Goal: Task Accomplishment & Management: Use online tool/utility

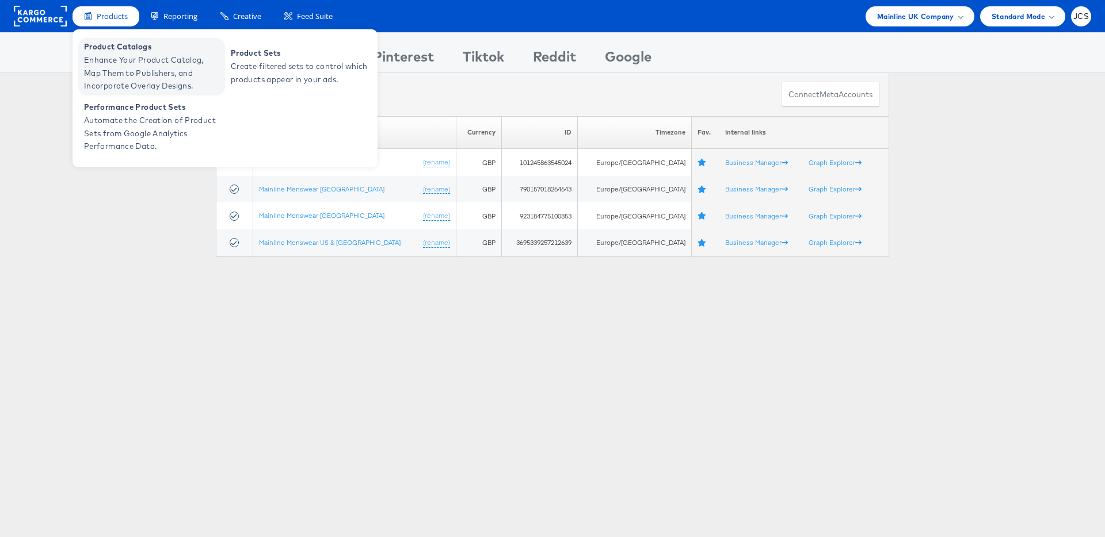
click at [111, 68] on span "Enhance Your Product Catalog, Map Them to Publishers, and Incorporate Overlay D…" at bounding box center [153, 73] width 138 height 39
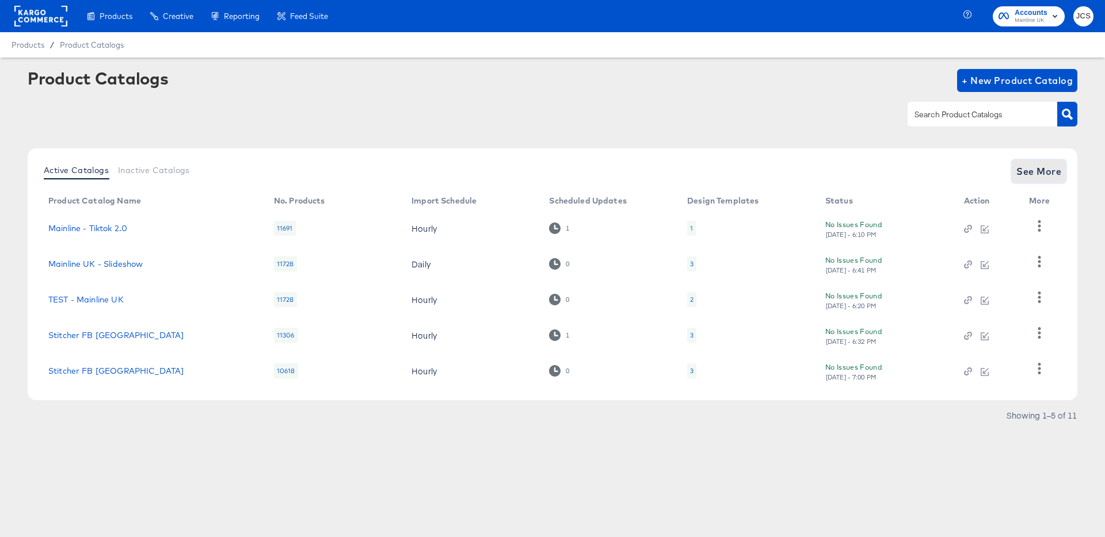
click at [1056, 173] on span "See More" at bounding box center [1038, 171] width 45 height 16
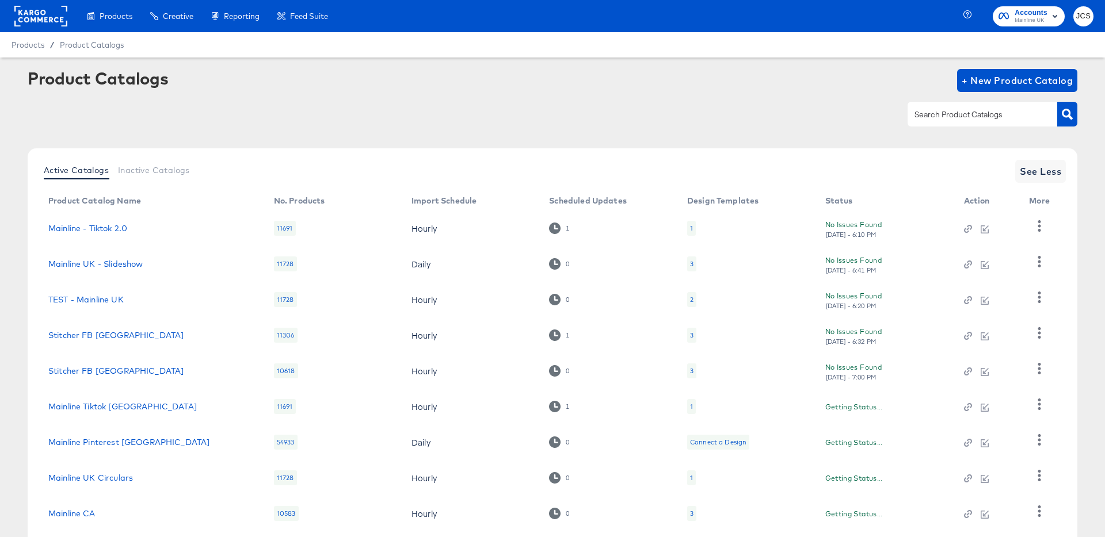
scroll to position [106, 0]
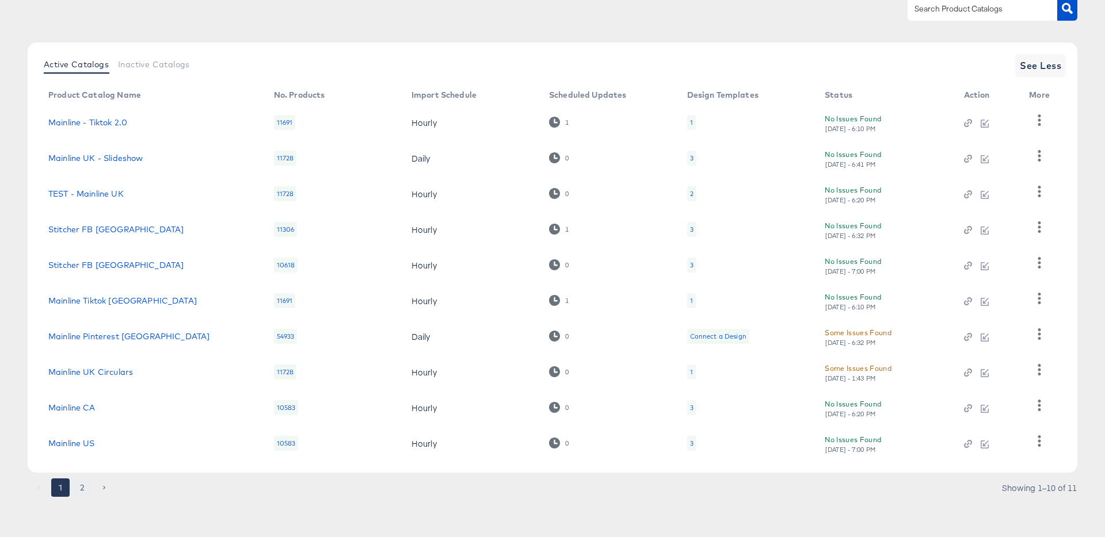
click at [86, 484] on button "2" at bounding box center [82, 488] width 18 height 18
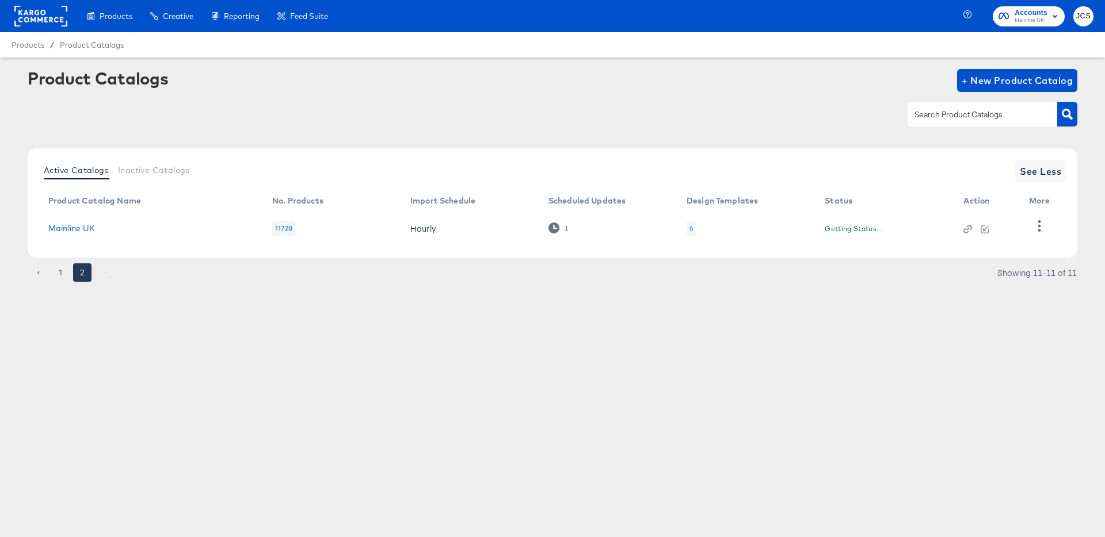
scroll to position [0, 0]
click at [90, 220] on td "Mainline UK" at bounding box center [151, 229] width 224 height 36
click at [89, 232] on link "Mainline UK" at bounding box center [71, 228] width 47 height 9
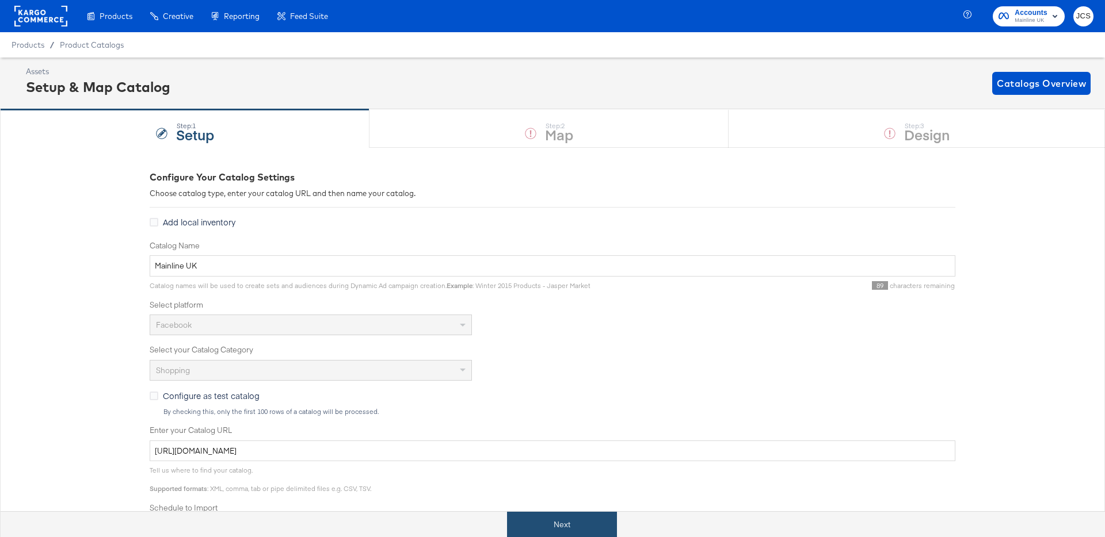
click at [541, 521] on button "Next" at bounding box center [562, 525] width 110 height 26
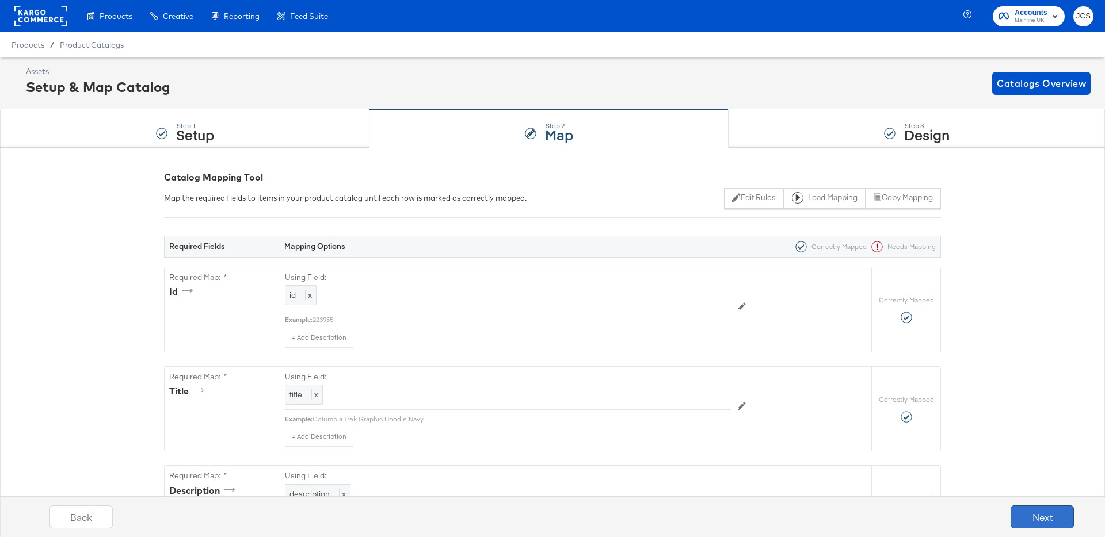
click at [1035, 518] on button "Next" at bounding box center [1041, 517] width 63 height 23
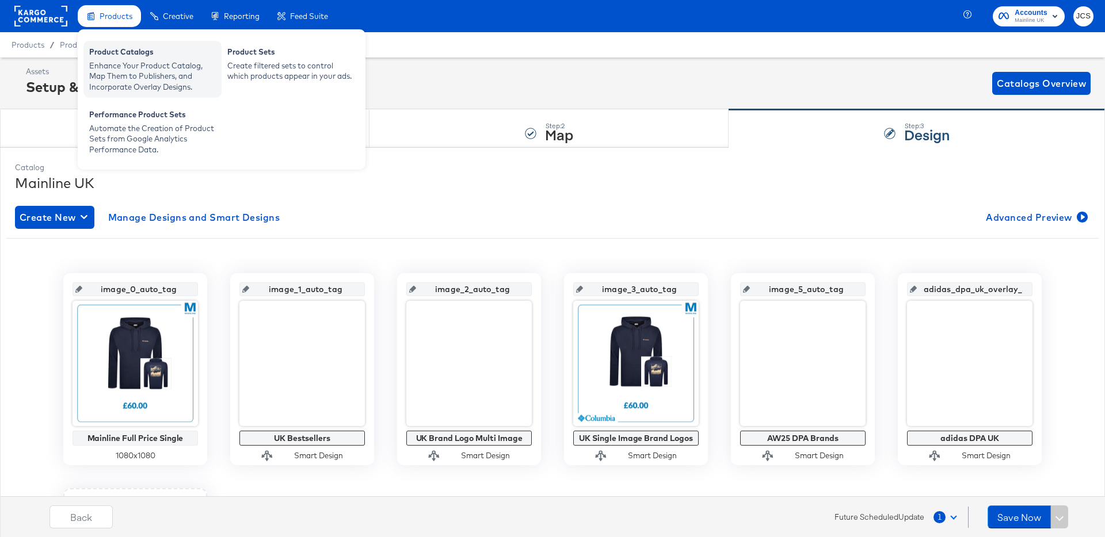
click at [106, 48] on div "Product Catalogs" at bounding box center [152, 54] width 127 height 14
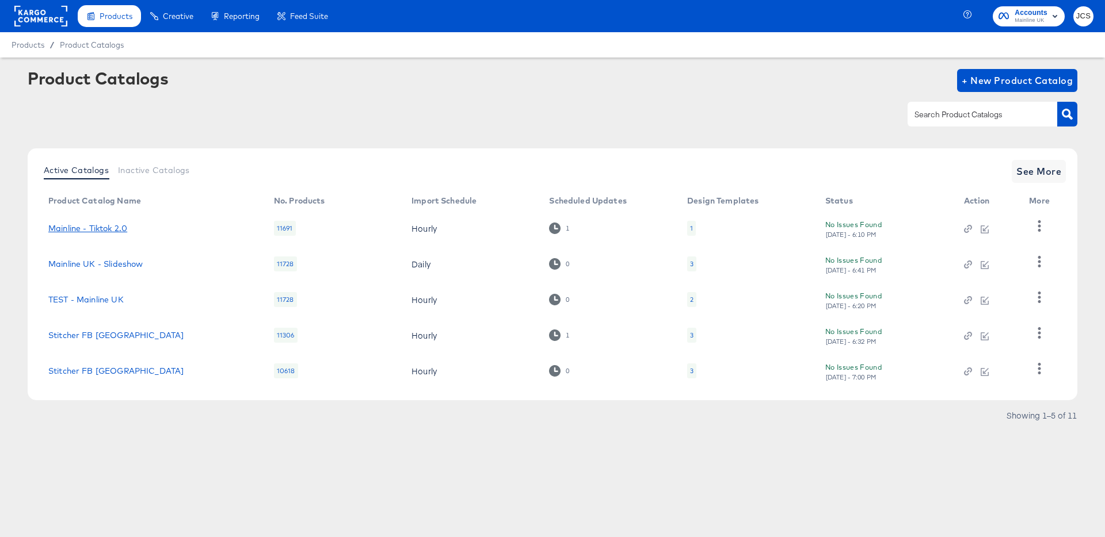
click at [120, 225] on link "Mainline - Tiktok 2.0" at bounding box center [87, 228] width 79 height 9
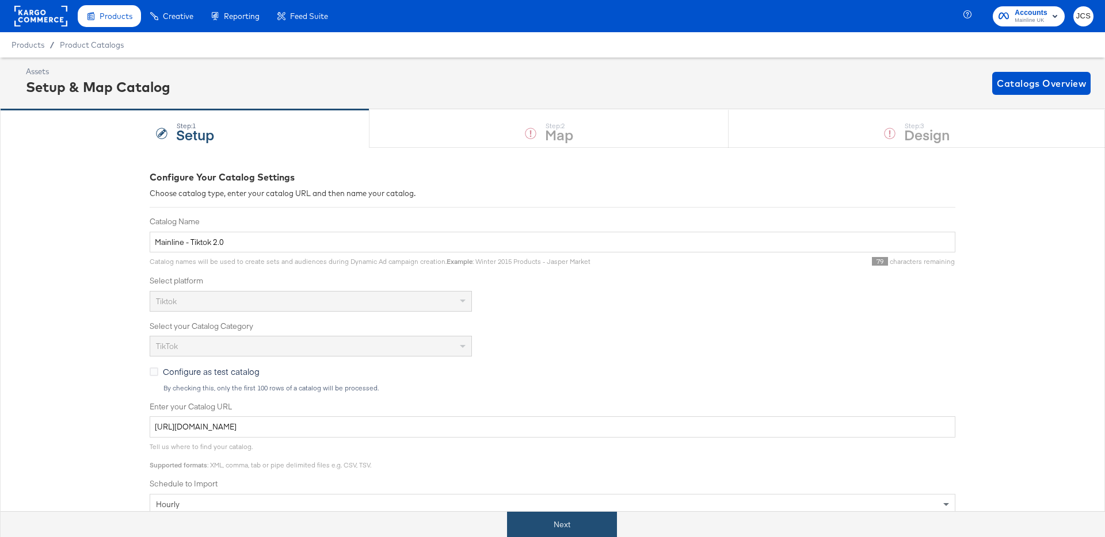
click at [544, 537] on button "Next" at bounding box center [562, 525] width 110 height 26
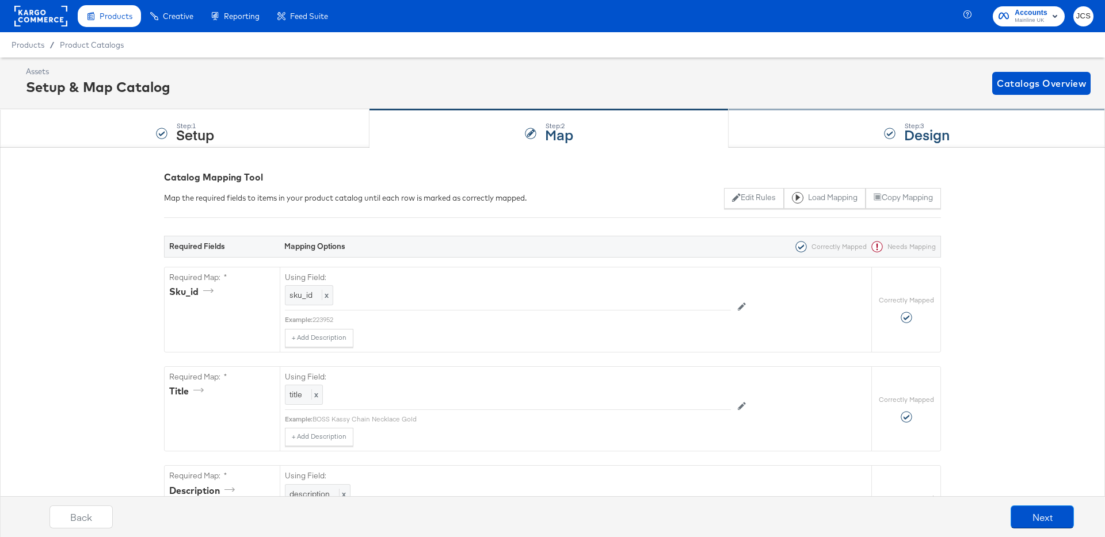
click at [864, 123] on div "Step: 3 Design" at bounding box center [916, 129] width 376 height 38
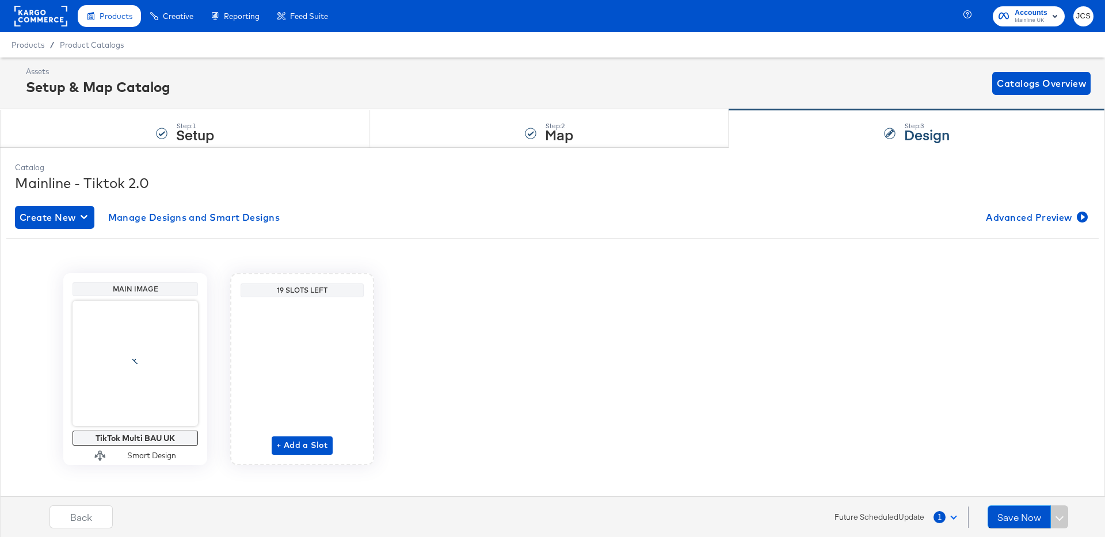
scroll to position [12, 0]
